Goal: Information Seeking & Learning: Learn about a topic

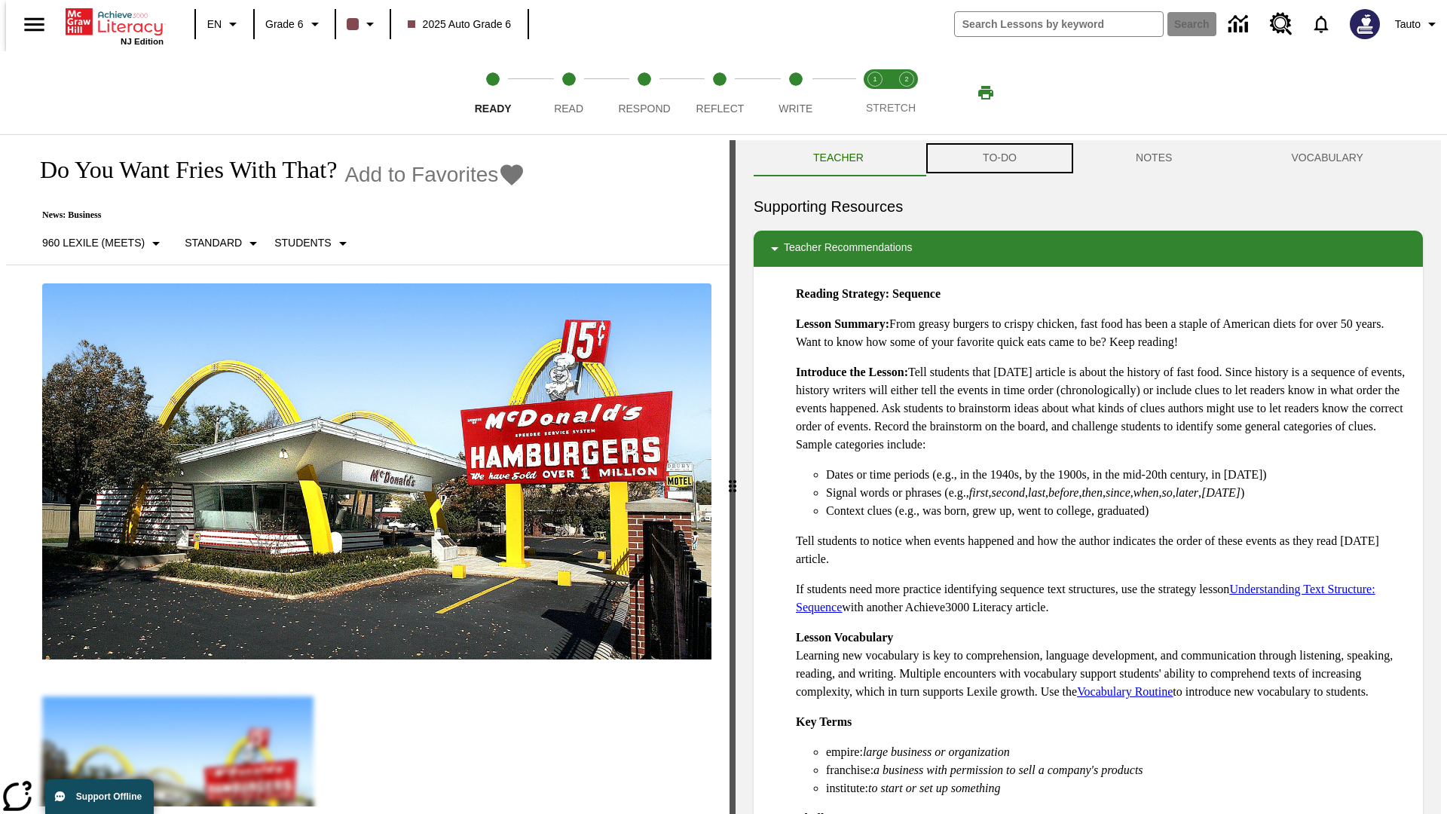
click at [999, 158] on button "TO-DO" at bounding box center [999, 158] width 153 height 36
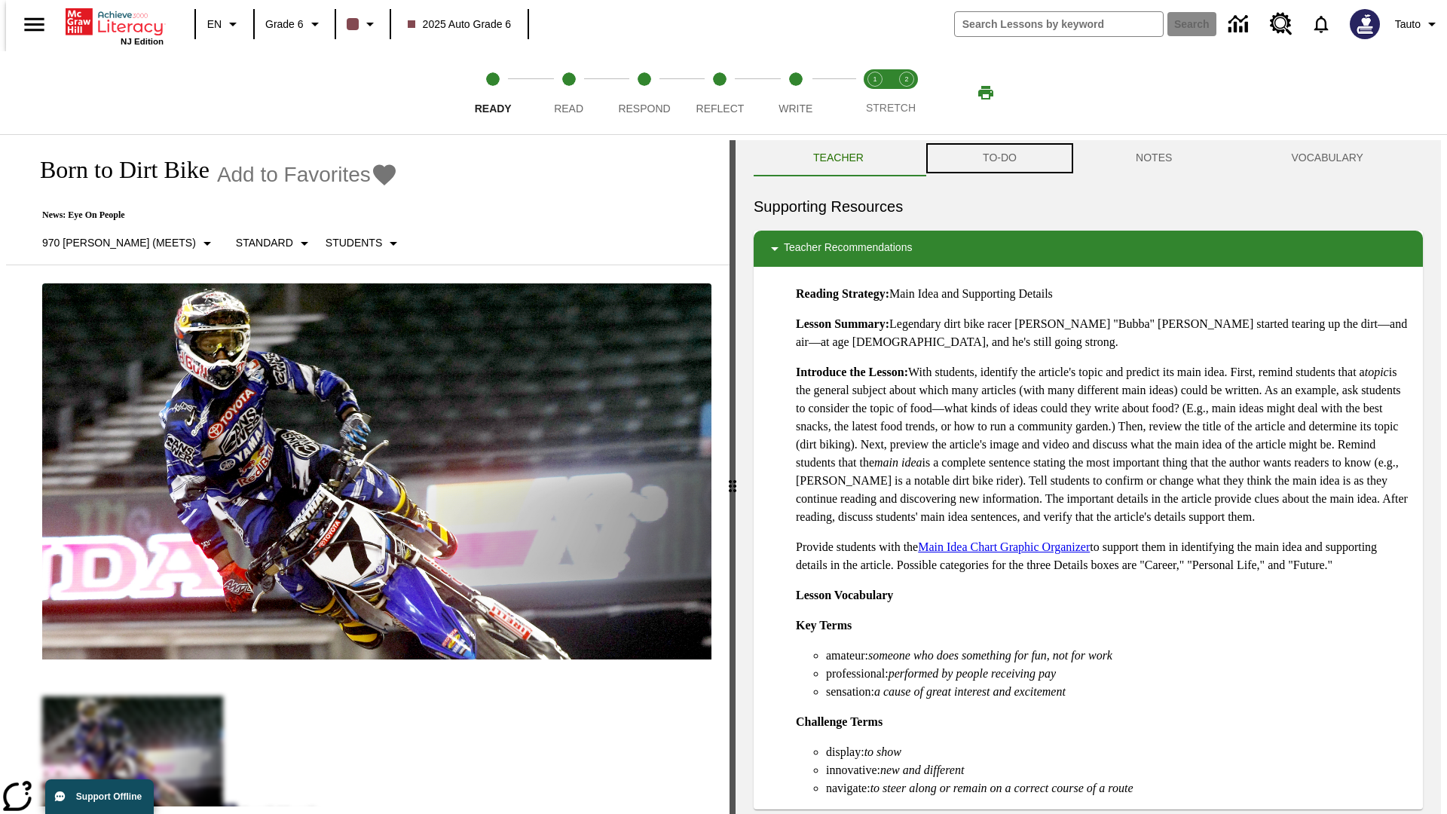
click at [999, 158] on button "TO-DO" at bounding box center [999, 158] width 153 height 36
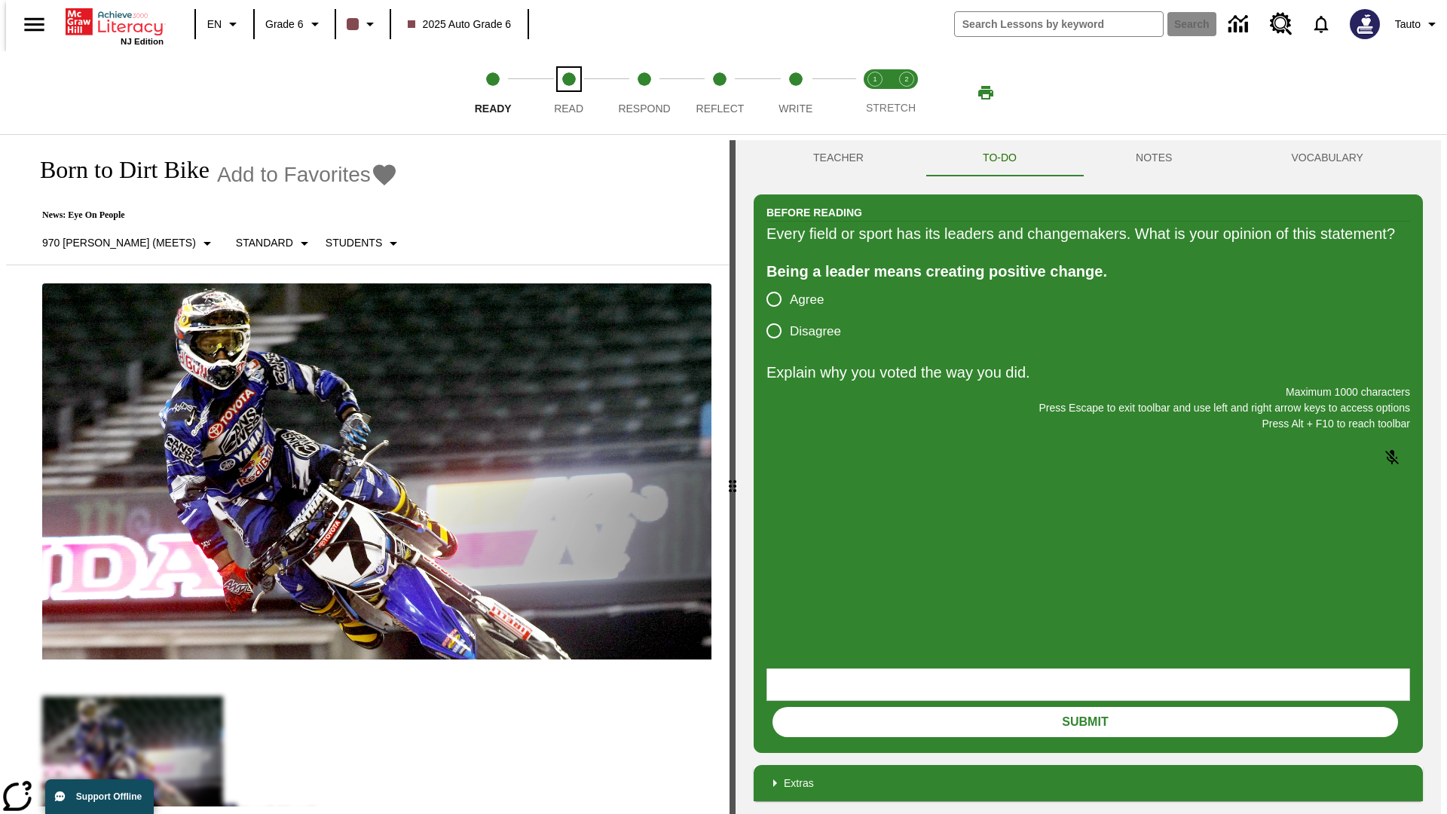
click at [568, 93] on span "Read" at bounding box center [568, 102] width 29 height 27
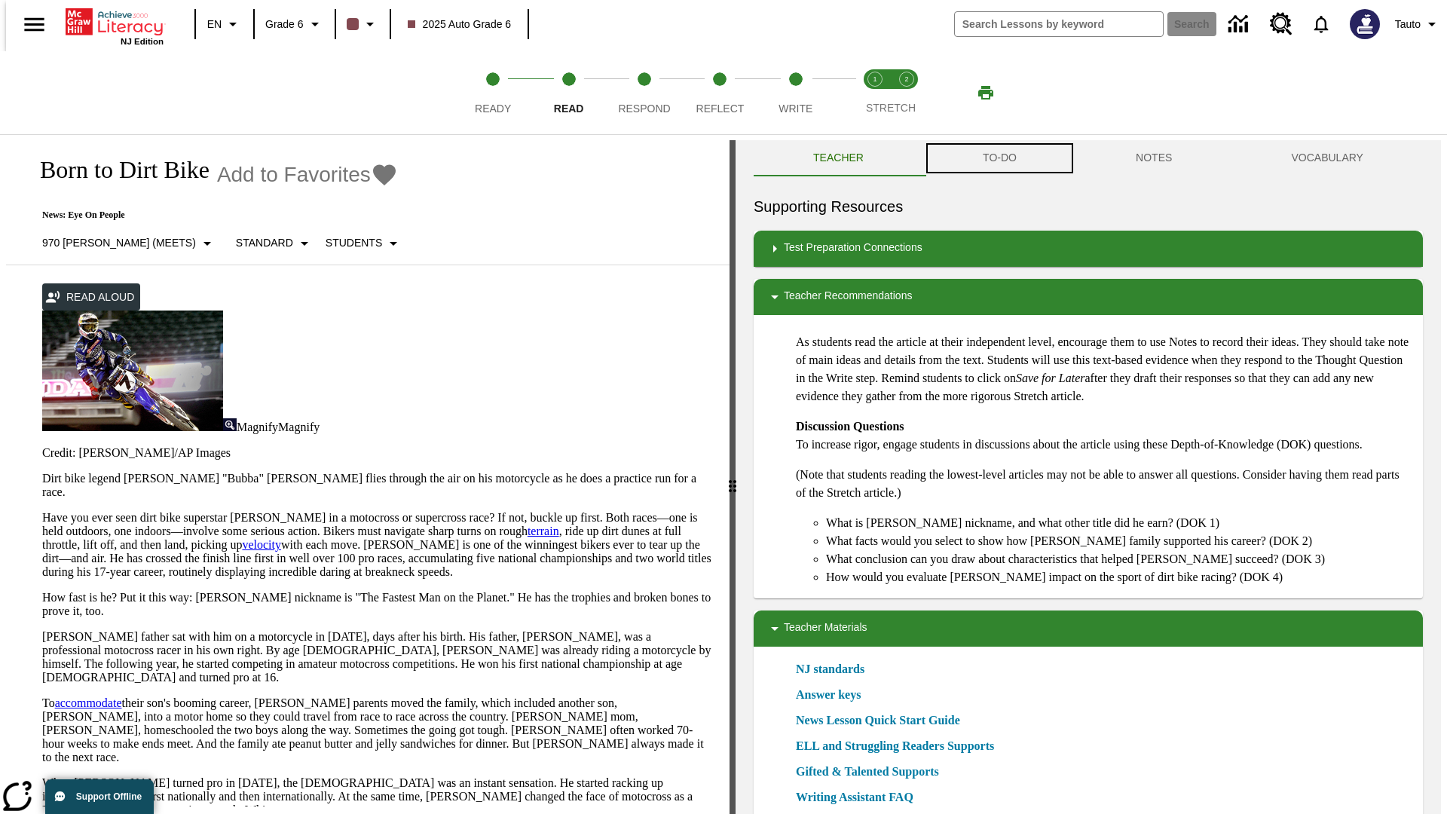
scroll to position [1, 0]
click at [999, 158] on button "TO-DO" at bounding box center [999, 157] width 153 height 36
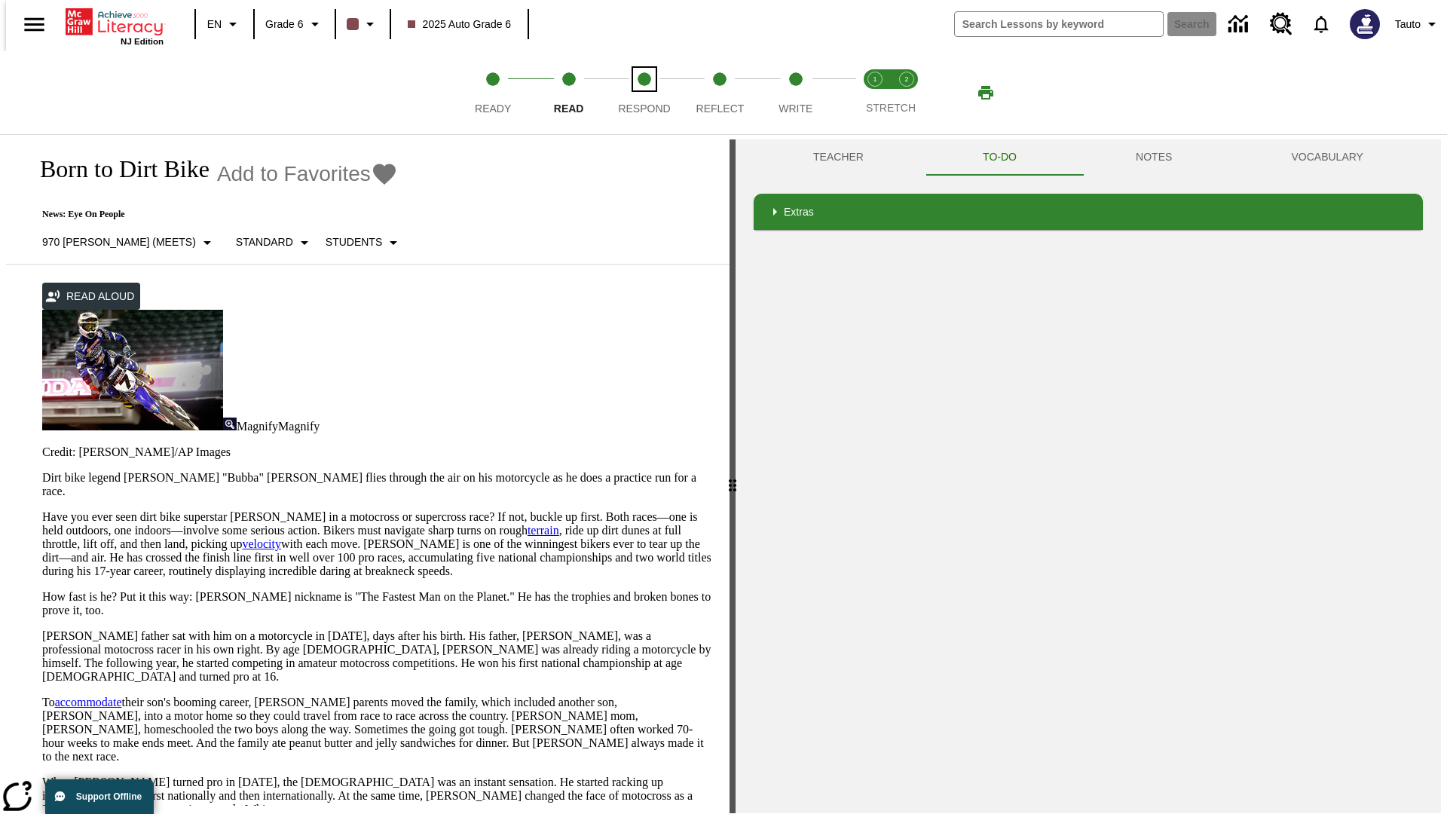
click at [645, 93] on span "Respond" at bounding box center [644, 102] width 52 height 27
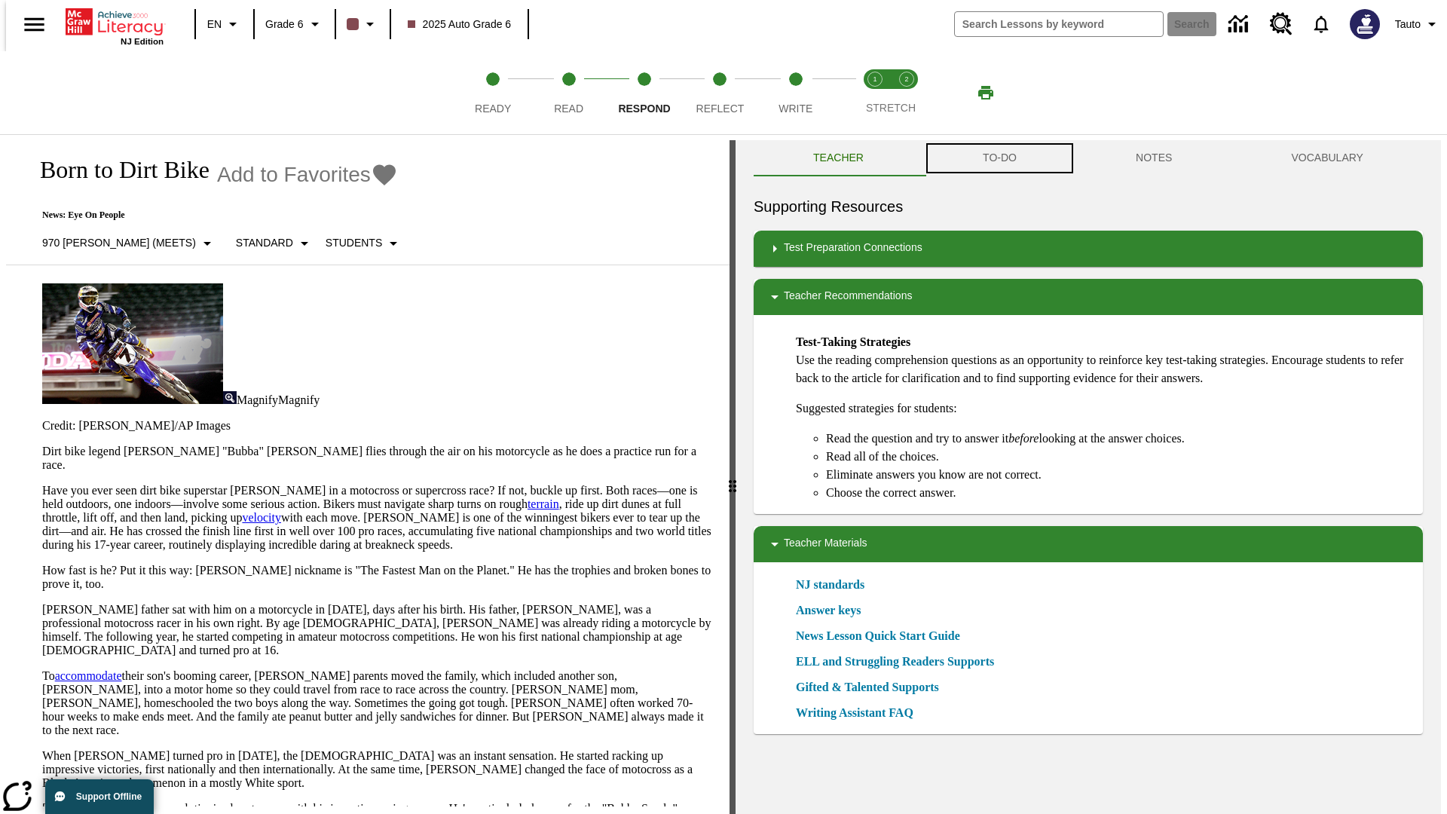
scroll to position [1, 0]
click at [999, 158] on button "TO-DO" at bounding box center [999, 157] width 153 height 36
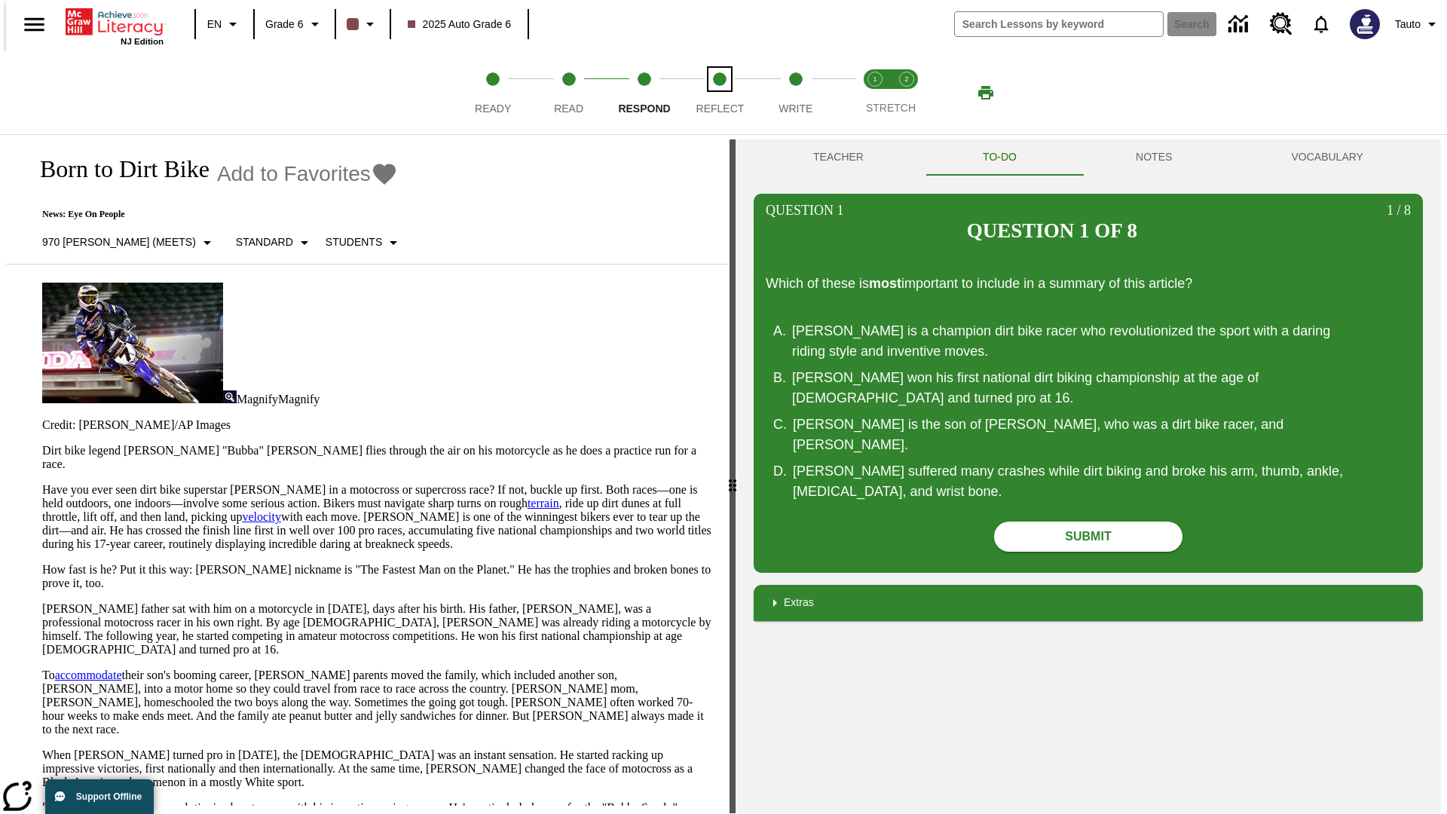
click at [720, 93] on span "Reflect" at bounding box center [721, 102] width 48 height 27
